Goal: Information Seeking & Learning: Compare options

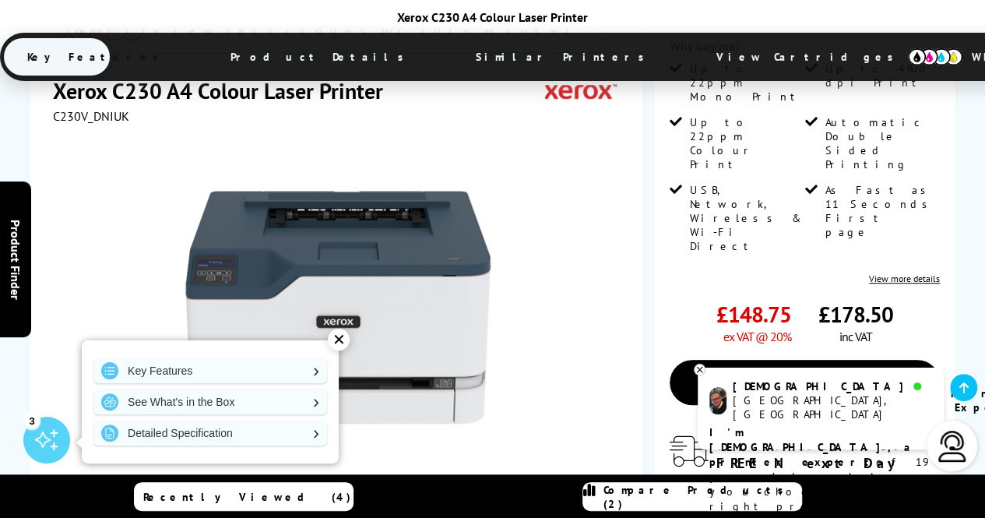
scroll to position [403, 0]
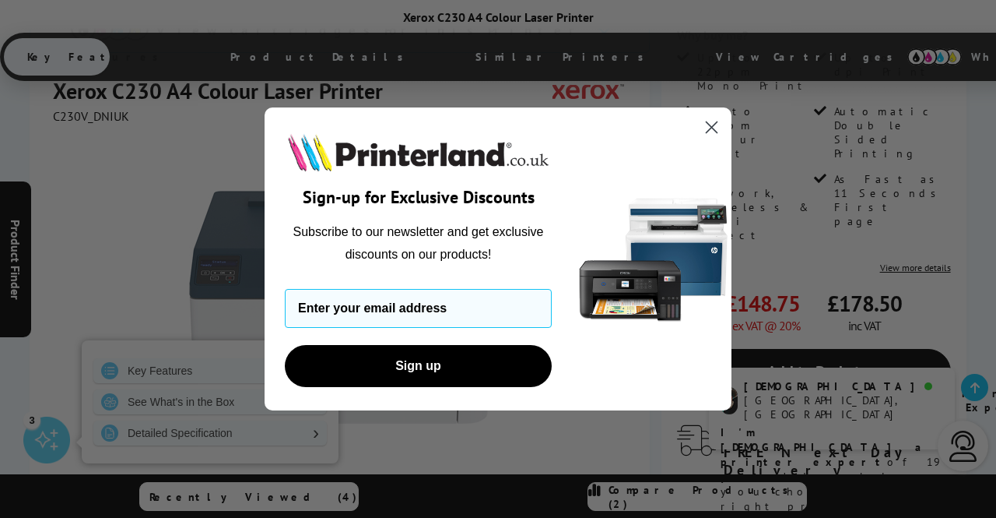
click at [715, 124] on icon "Close dialog" at bounding box center [712, 127] width 11 height 11
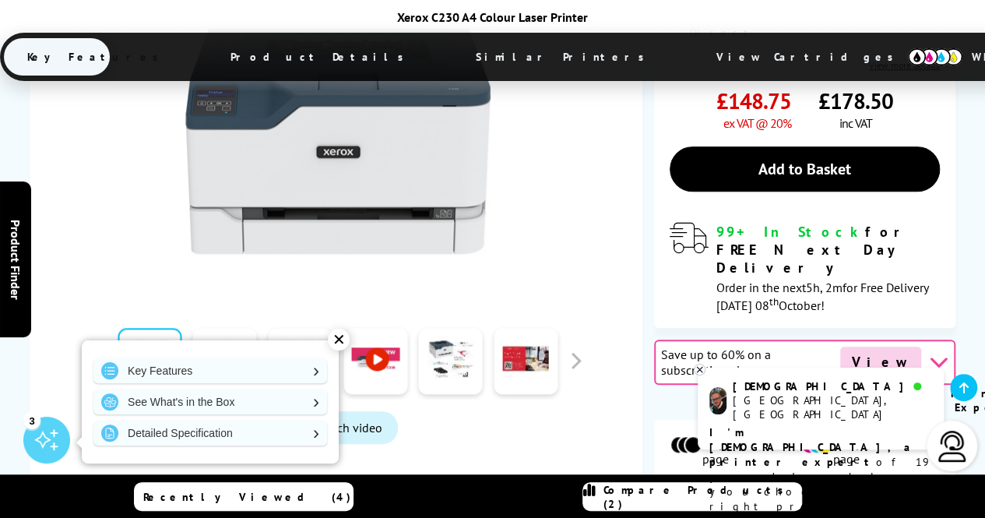
scroll to position [608, 0]
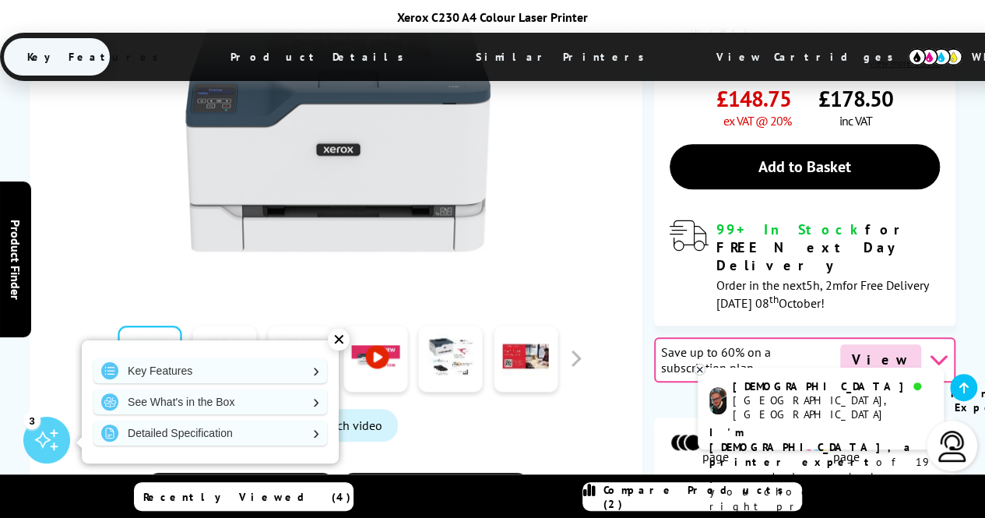
click at [693, 58] on span "View Cartridges" at bounding box center [812, 57] width 238 height 40
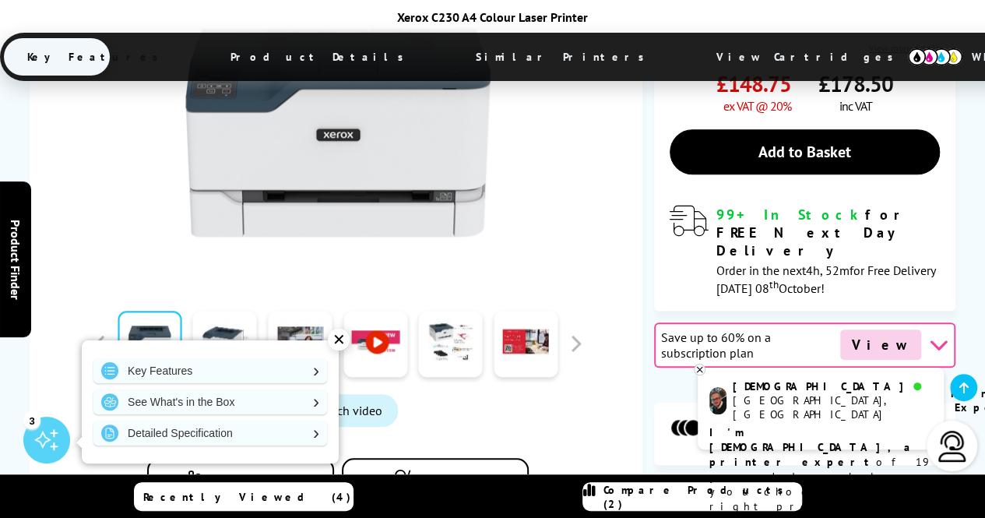
scroll to position [700, 0]
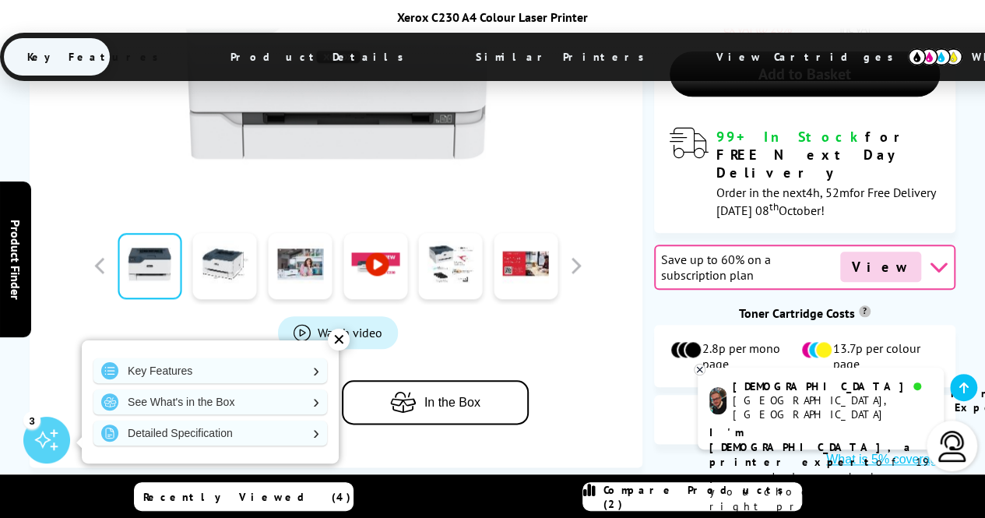
click at [257, 395] on span "Add to Compare" at bounding box center [254, 402] width 91 height 14
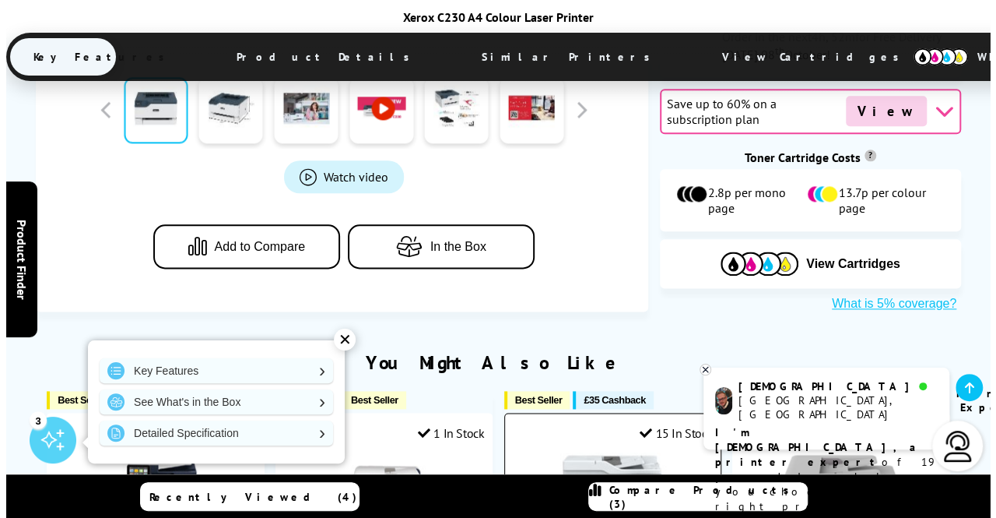
scroll to position [1012, 0]
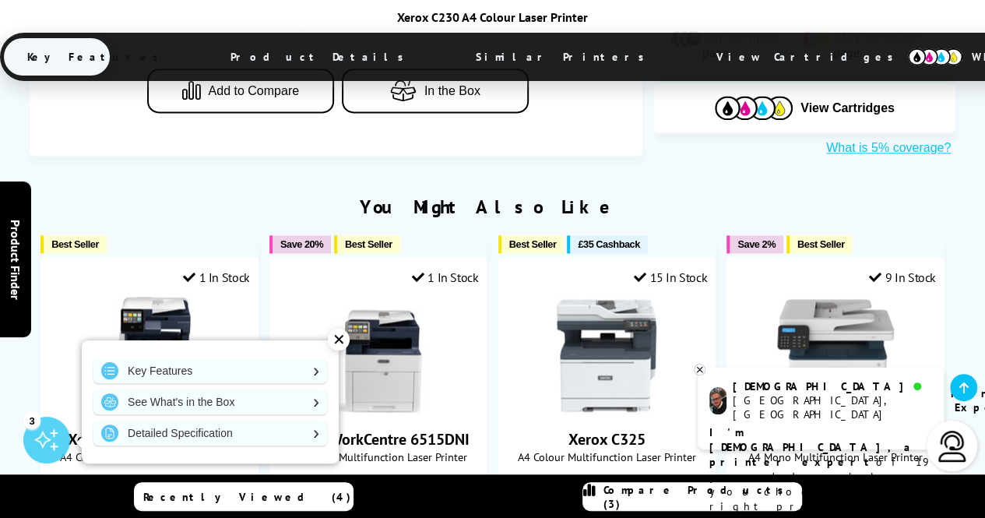
click at [685, 497] on span "Compare Products (3)" at bounding box center [702, 497] width 198 height 28
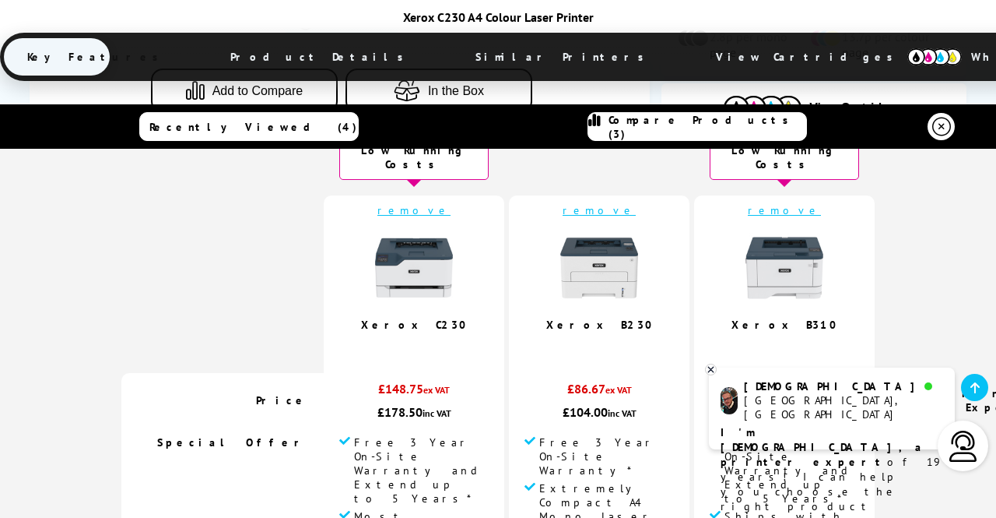
scroll to position [78, 0]
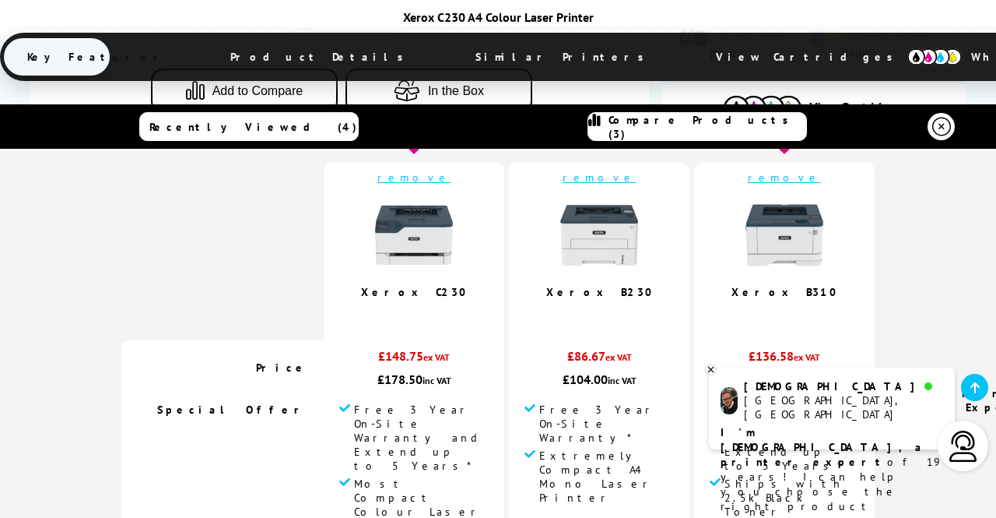
click at [767, 285] on link "Xerox B310" at bounding box center [785, 292] width 106 height 14
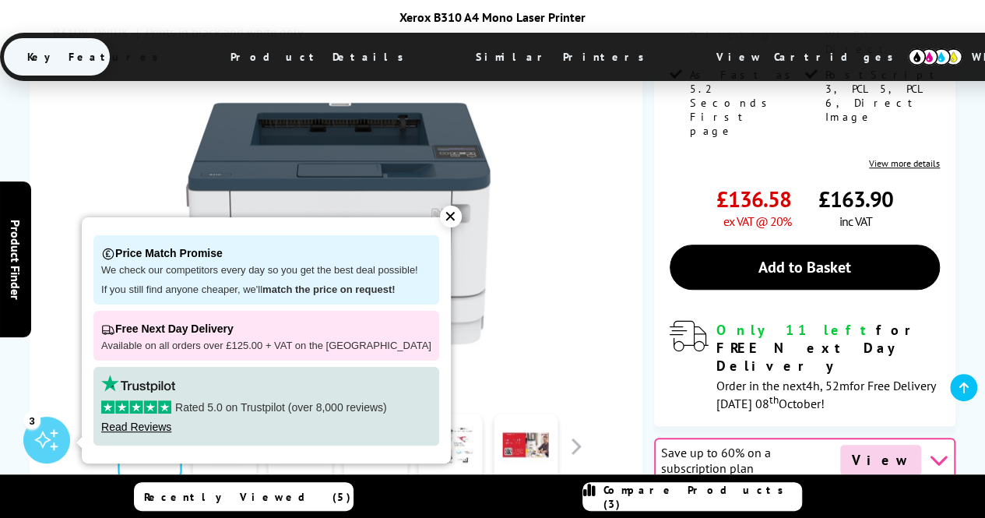
scroll to position [545, 0]
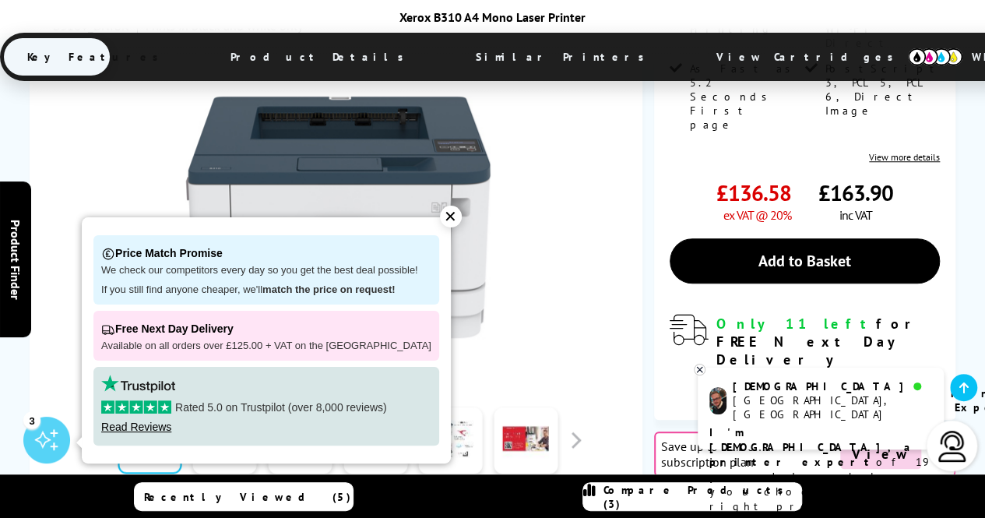
click at [440, 217] on div "✕" at bounding box center [451, 216] width 22 height 22
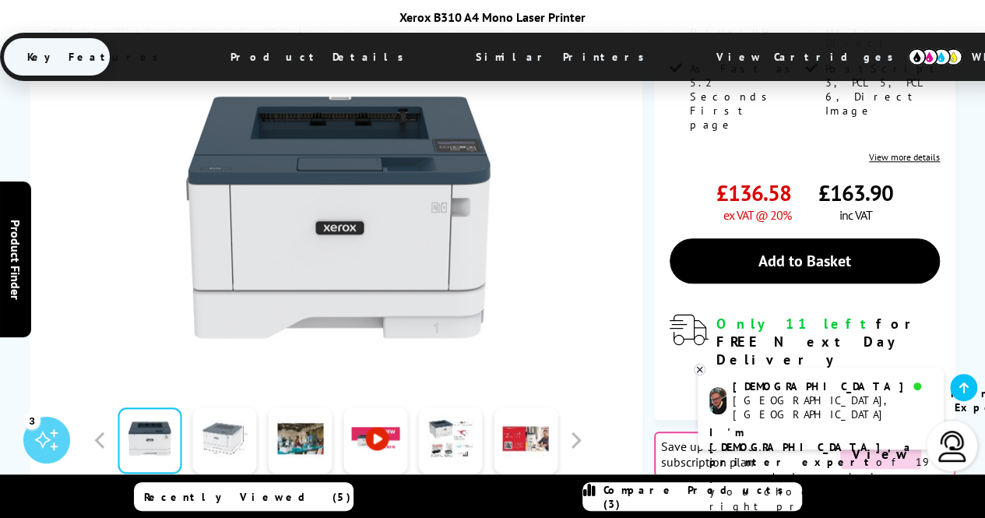
click at [223, 407] on link at bounding box center [225, 440] width 64 height 66
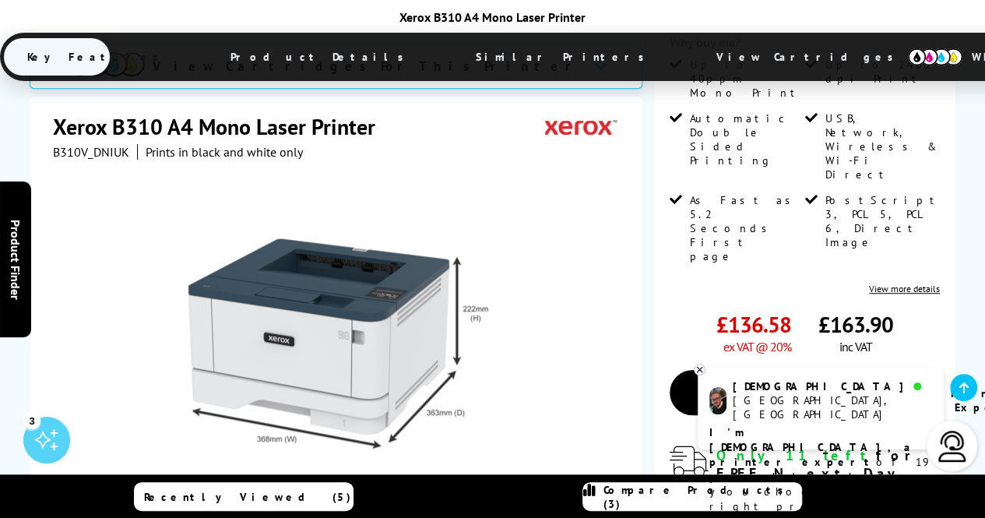
scroll to position [389, 0]
